Goal: Book appointment/travel/reservation

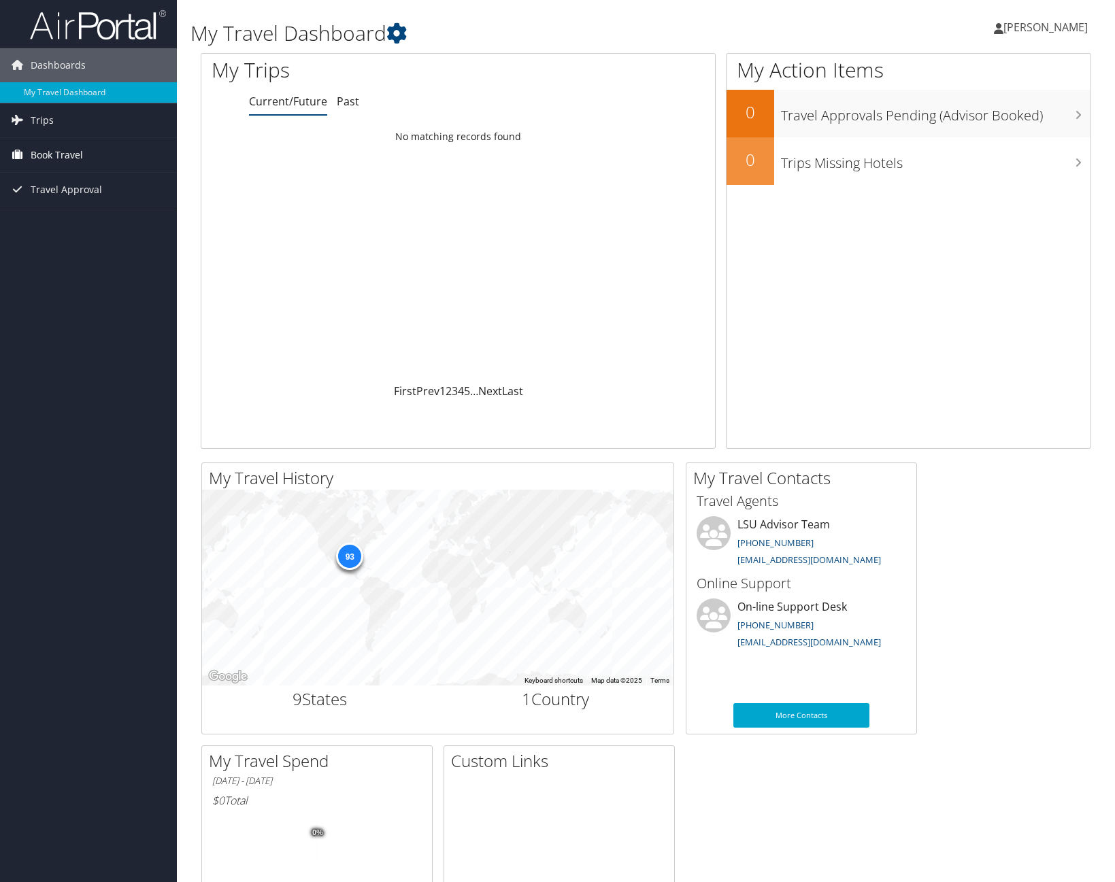
click at [69, 159] on span "Book Travel" at bounding box center [57, 155] width 52 height 34
click at [57, 153] on span "Book Travel" at bounding box center [57, 155] width 52 height 34
click at [55, 156] on span "Book Travel" at bounding box center [57, 155] width 52 height 34
click at [42, 203] on link "Book/Manage Online Trips" at bounding box center [88, 203] width 177 height 20
